Goal: Information Seeking & Learning: Find specific fact

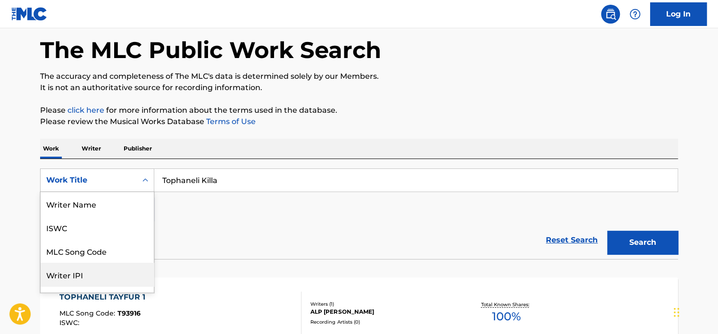
scroll to position [47, 0]
click at [83, 210] on div "MLC Song Code" at bounding box center [97, 204] width 113 height 24
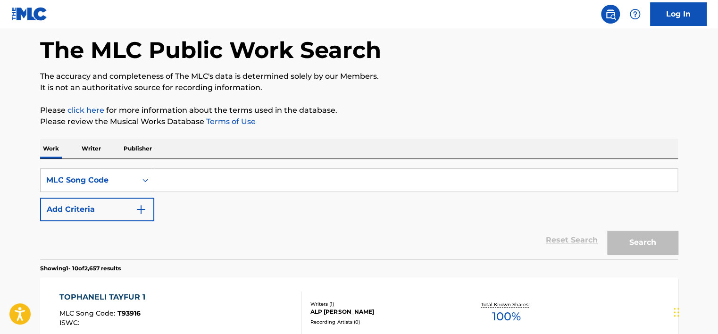
click at [172, 182] on input "Search Form" at bounding box center [415, 180] width 523 height 23
paste input "A96DH8"
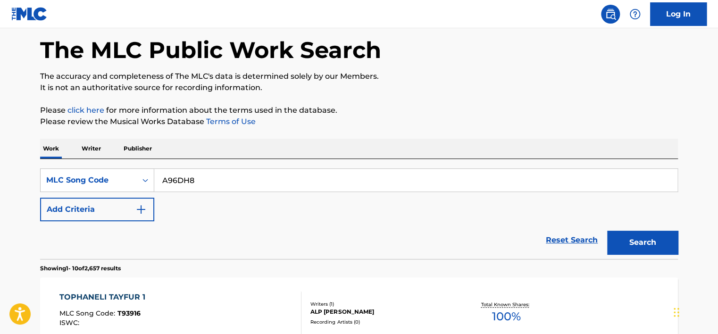
click at [649, 243] on button "Search" at bounding box center [642, 243] width 71 height 24
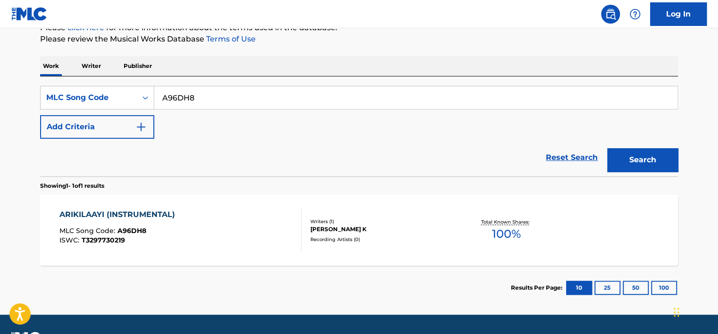
scroll to position [150, 0]
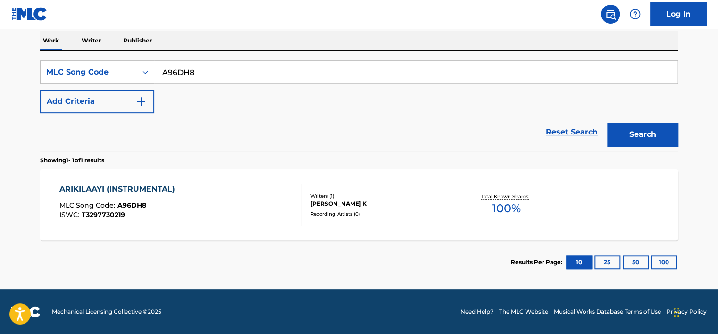
click at [187, 67] on input "A96DH8" at bounding box center [415, 72] width 523 height 23
paste input "HQ0W0J"
type input "HQ0W0J"
click at [607, 123] on button "Search" at bounding box center [642, 135] width 71 height 24
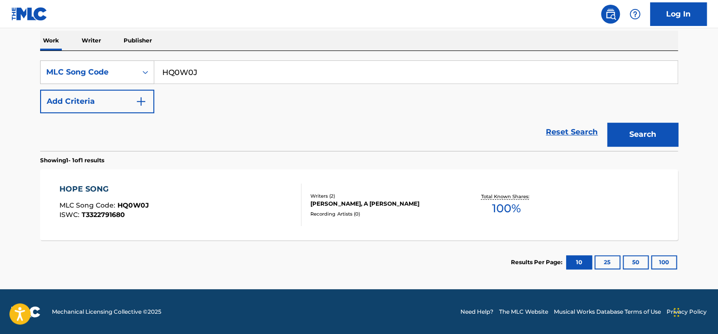
click at [198, 189] on div "HOPE SONG MLC Song Code : HQ0W0J ISWC : T3322791680" at bounding box center [180, 205] width 243 height 42
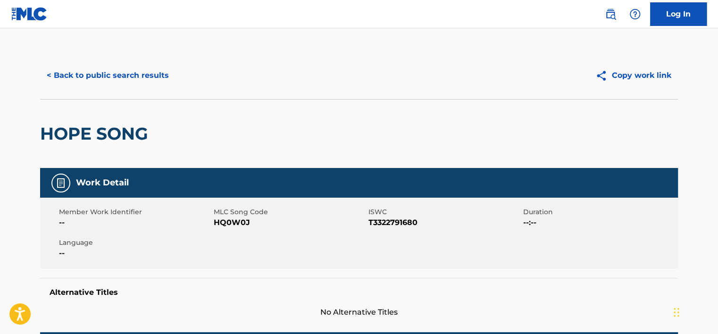
click at [149, 81] on button "< Back to public search results" at bounding box center [107, 76] width 135 height 24
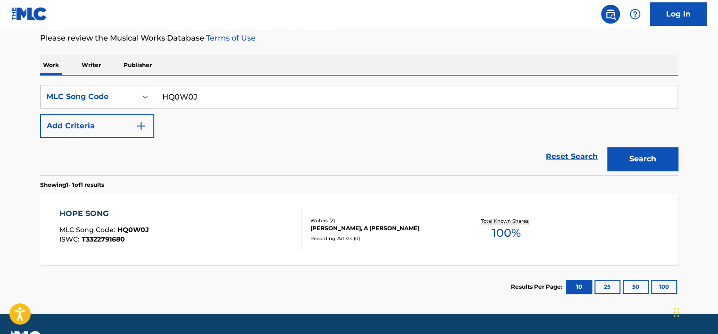
click at [189, 90] on input "HQ0W0J" at bounding box center [415, 96] width 523 height 23
paste input "28X4"
type input "HQ28X4"
click at [607, 147] on button "Search" at bounding box center [642, 159] width 71 height 24
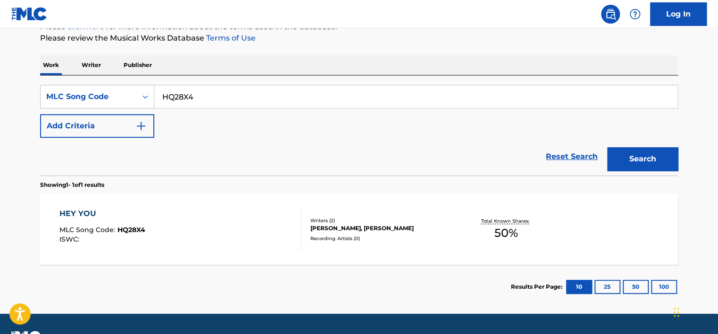
click at [227, 207] on div "HEY YOU MLC Song Code : HQ28X4 ISWC : Writers ( 2 ) [PERSON_NAME], [PERSON_NAME…" at bounding box center [359, 229] width 638 height 71
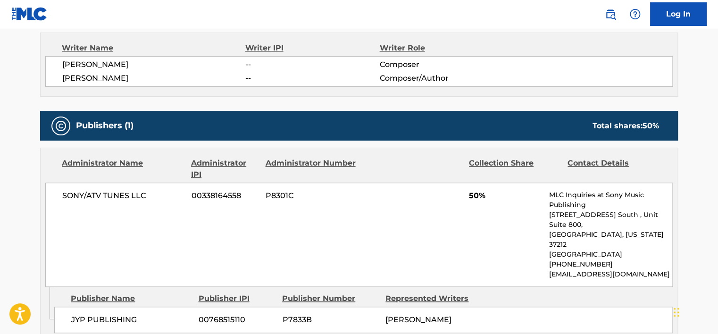
scroll to position [330, 0]
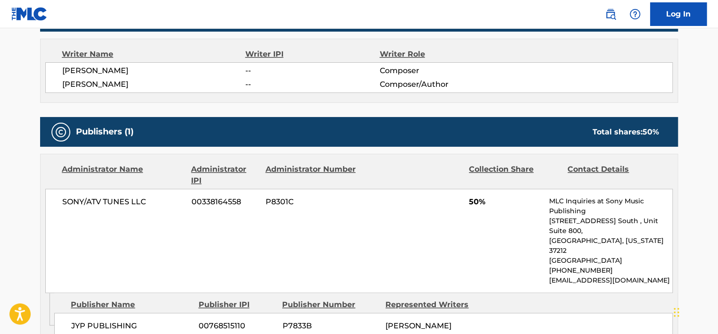
click at [96, 79] on span "[PERSON_NAME]" at bounding box center [153, 84] width 183 height 11
copy div "[PERSON_NAME]"
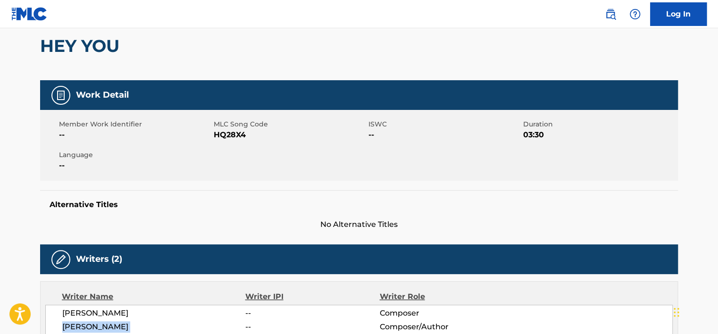
scroll to position [0, 0]
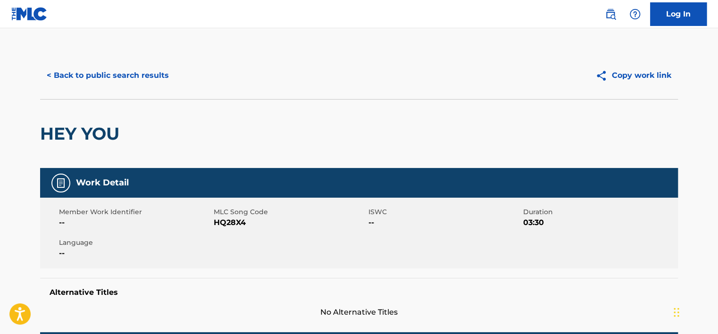
click at [123, 73] on button "< Back to public search results" at bounding box center [107, 76] width 135 height 24
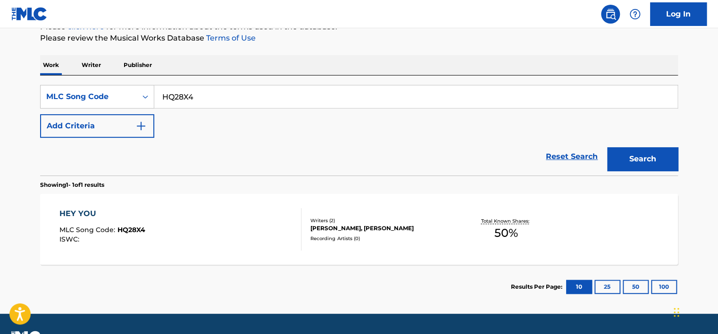
click at [193, 94] on input "HQ28X4" at bounding box center [415, 96] width 523 height 23
paste input "MA5WG2"
type input "MA5WG2"
click at [607, 147] on button "Search" at bounding box center [642, 159] width 71 height 24
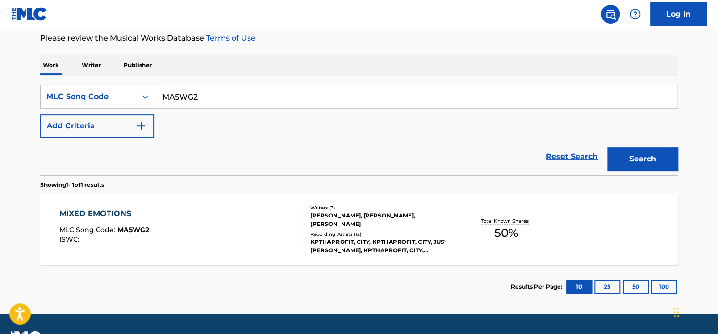
click at [214, 209] on div "MIXED EMOTIONS MLC Song Code : MA5WG2 ISWC :" at bounding box center [180, 229] width 243 height 42
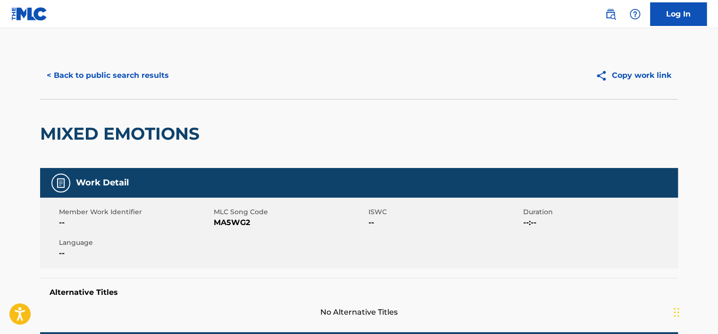
click at [140, 81] on button "< Back to public search results" at bounding box center [107, 76] width 135 height 24
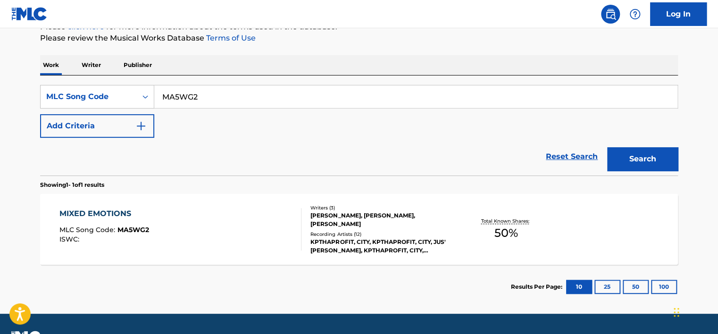
click at [220, 101] on input "MA5WG2" at bounding box center [415, 96] width 523 height 23
click at [143, 102] on div "Search Form" at bounding box center [145, 96] width 17 height 17
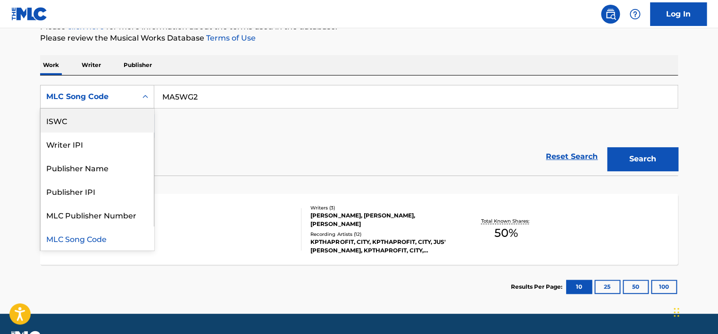
scroll to position [0, 0]
click at [130, 119] on div "Work Title" at bounding box center [97, 121] width 113 height 24
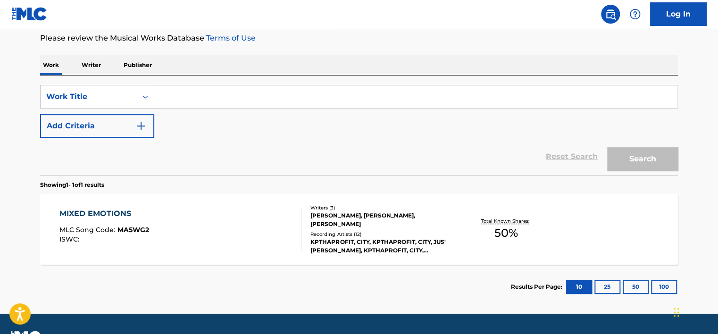
click at [188, 90] on input "Search Form" at bounding box center [415, 96] width 523 height 23
paste input "MM3"
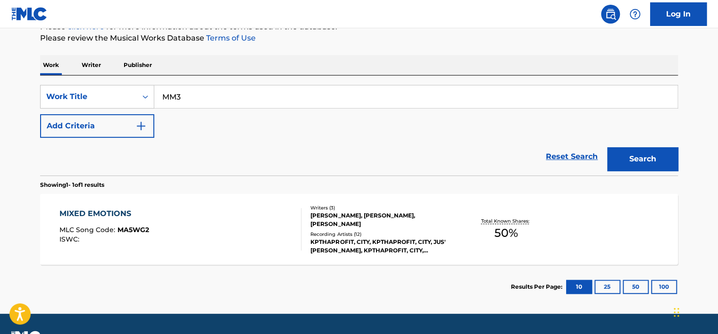
type input "MM3"
click at [613, 156] on button "Search" at bounding box center [642, 159] width 71 height 24
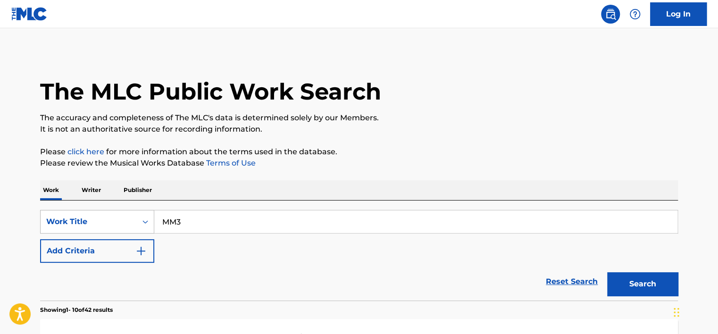
click at [138, 230] on div "Work Title" at bounding box center [97, 222] width 114 height 24
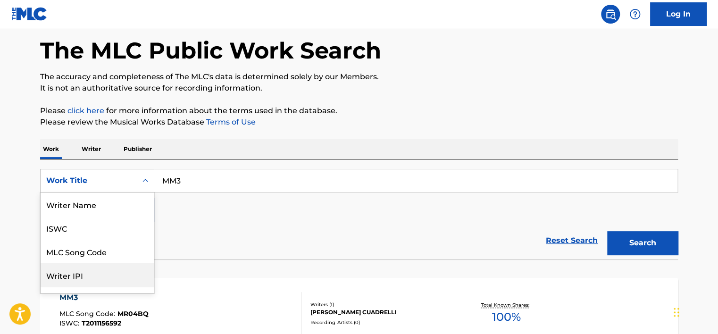
scroll to position [47, 0]
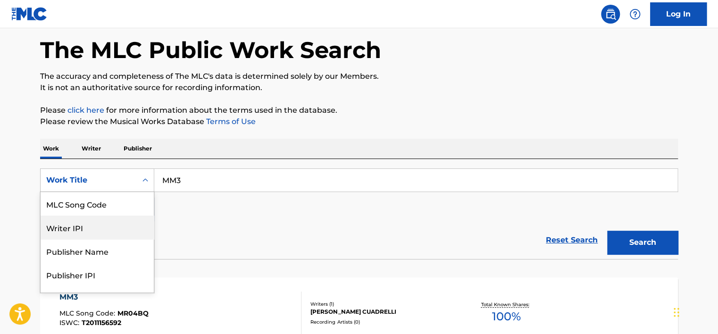
click at [110, 208] on div "MLC Song Code" at bounding box center [97, 204] width 113 height 24
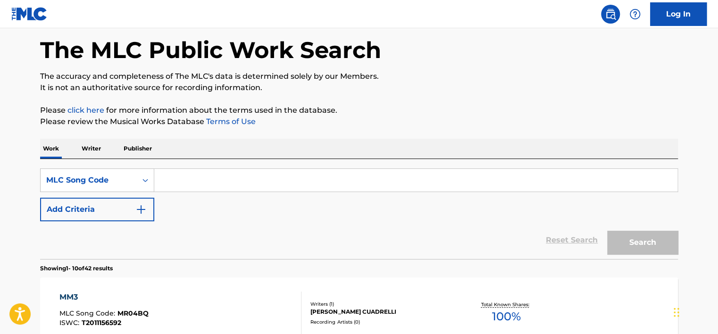
click at [175, 181] on input "Search Form" at bounding box center [415, 180] width 523 height 23
paste input "CC4DL2"
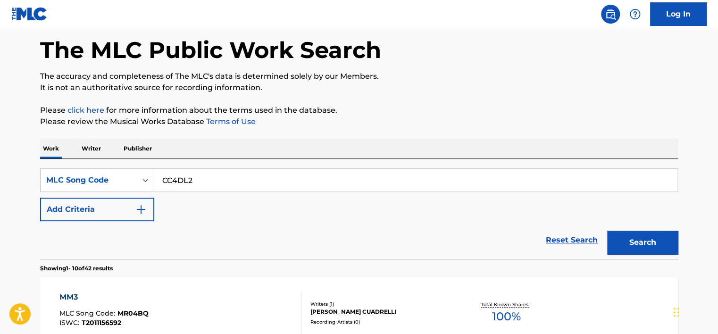
click at [666, 237] on button "Search" at bounding box center [642, 243] width 71 height 24
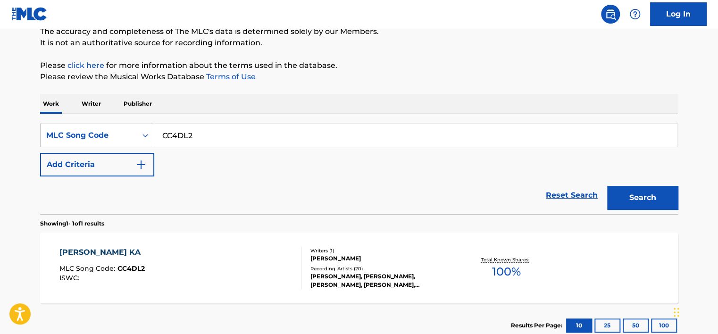
scroll to position [89, 0]
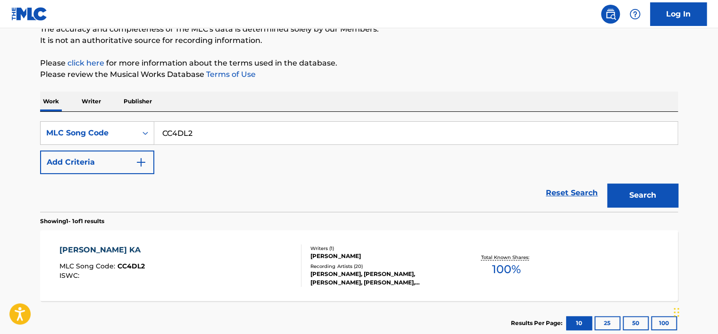
click at [181, 135] on input "CC4DL2" at bounding box center [415, 133] width 523 height 23
paste input "IG8W78"
type input "IG8W78"
click at [607, 184] on button "Search" at bounding box center [642, 196] width 71 height 24
